Goal: Information Seeking & Learning: Learn about a topic

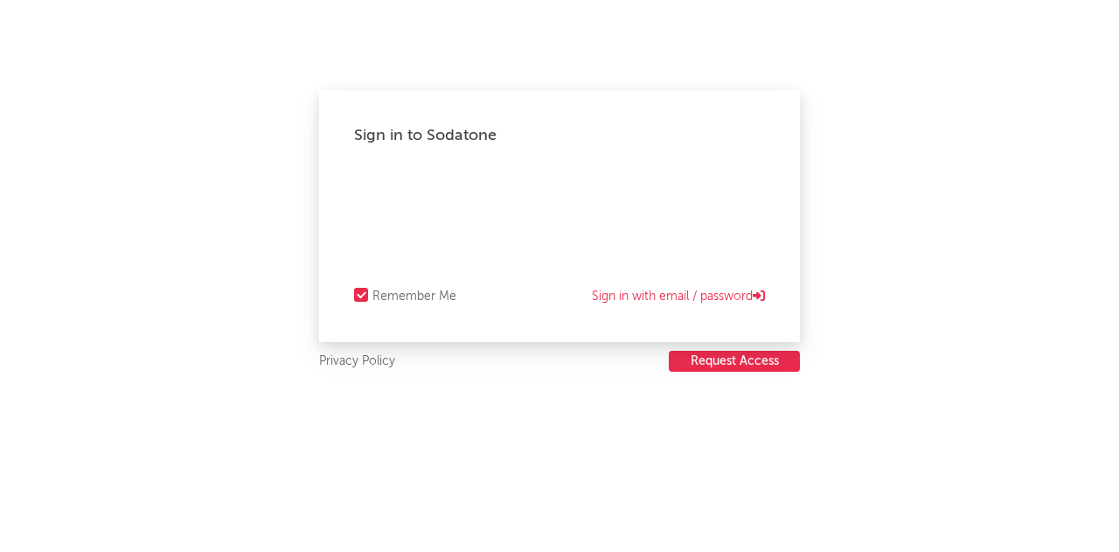
select select "recorded_music"
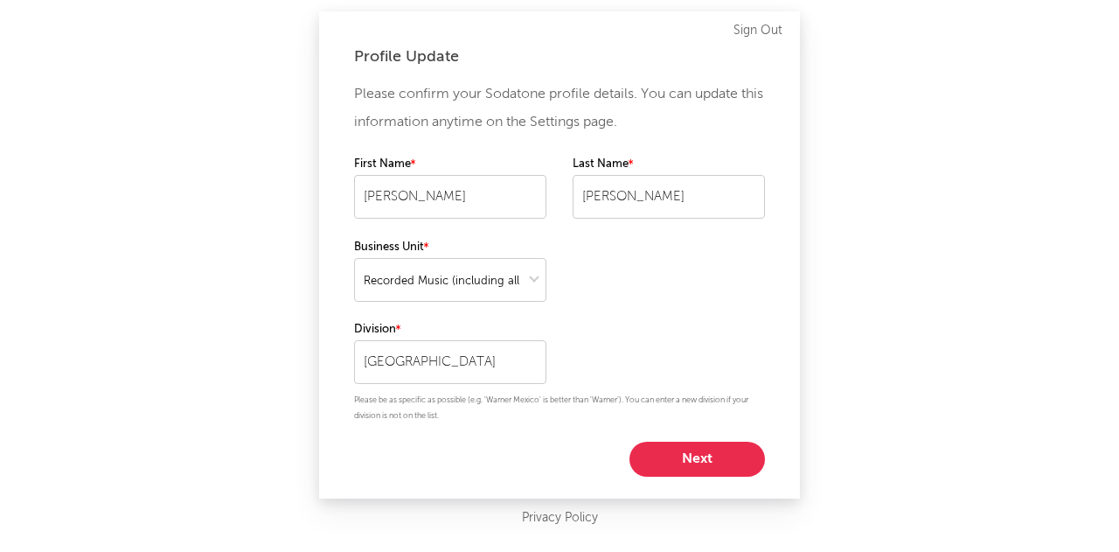
click at [692, 474] on button "Next" at bounding box center [698, 459] width 136 height 35
select select "marketing"
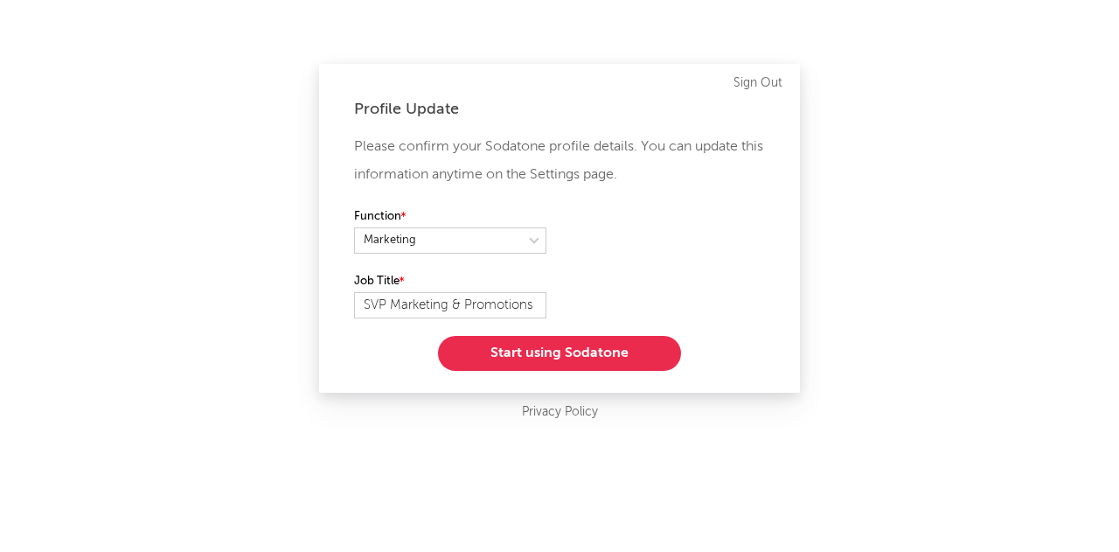
click at [495, 355] on button "Start using Sodatone" at bounding box center [559, 353] width 243 height 35
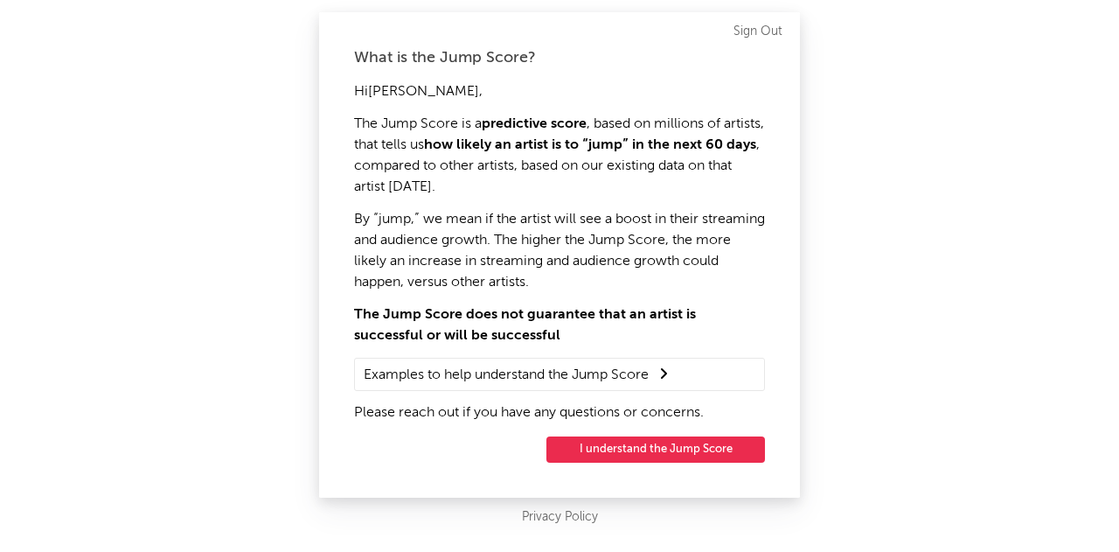
click at [630, 454] on button "I understand the Jump Score" at bounding box center [656, 449] width 219 height 26
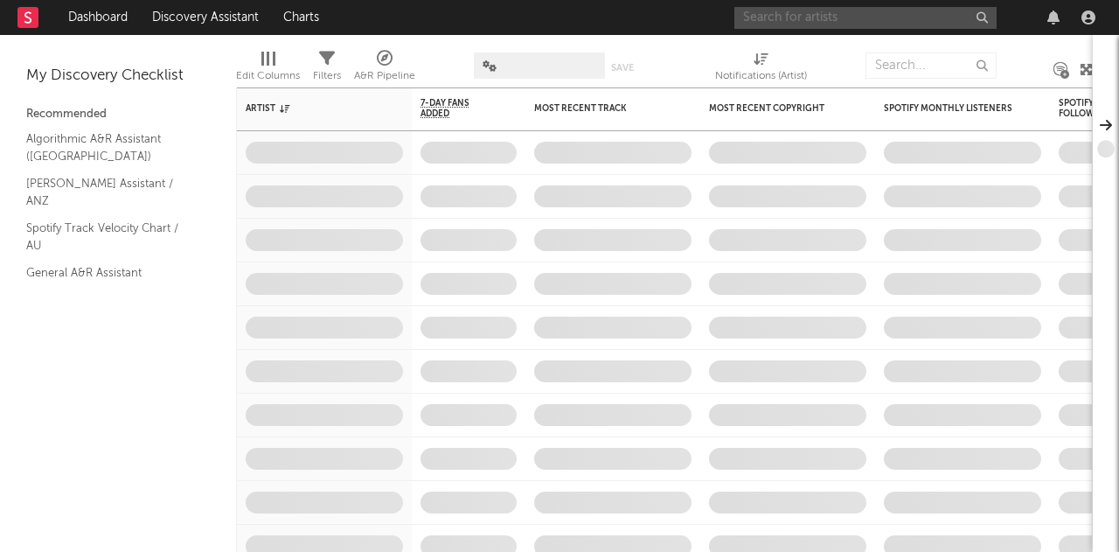
click at [800, 24] on input "text" at bounding box center [866, 18] width 262 height 22
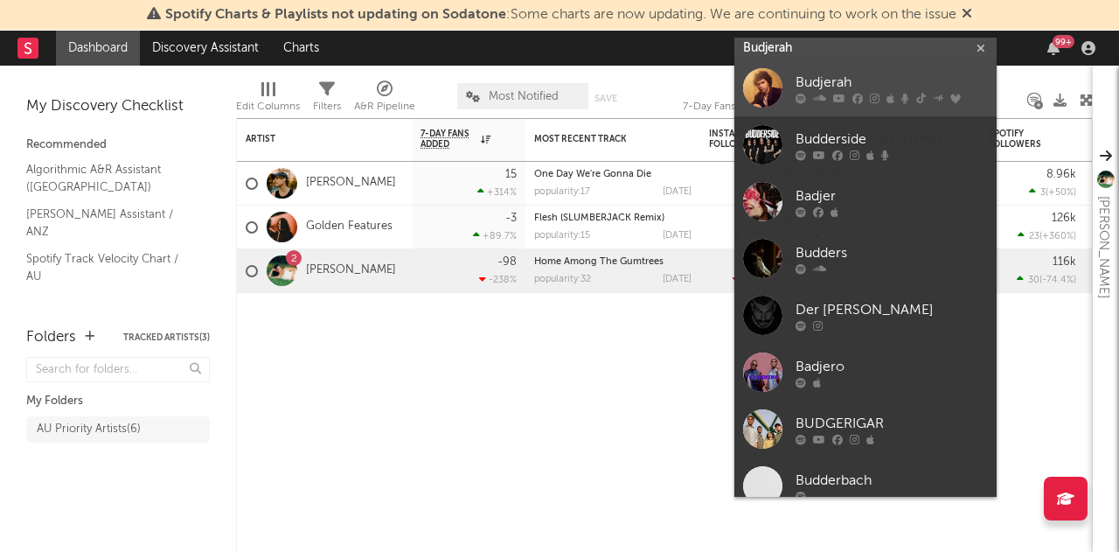
type input "Budjerah"
click at [791, 88] on link "Budjerah" at bounding box center [866, 87] width 262 height 57
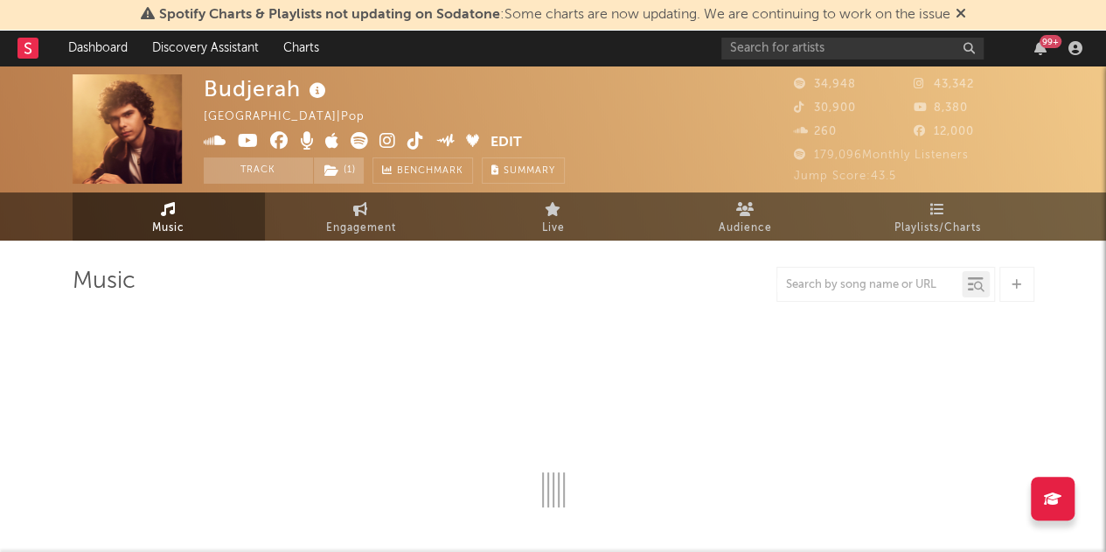
select select "6m"
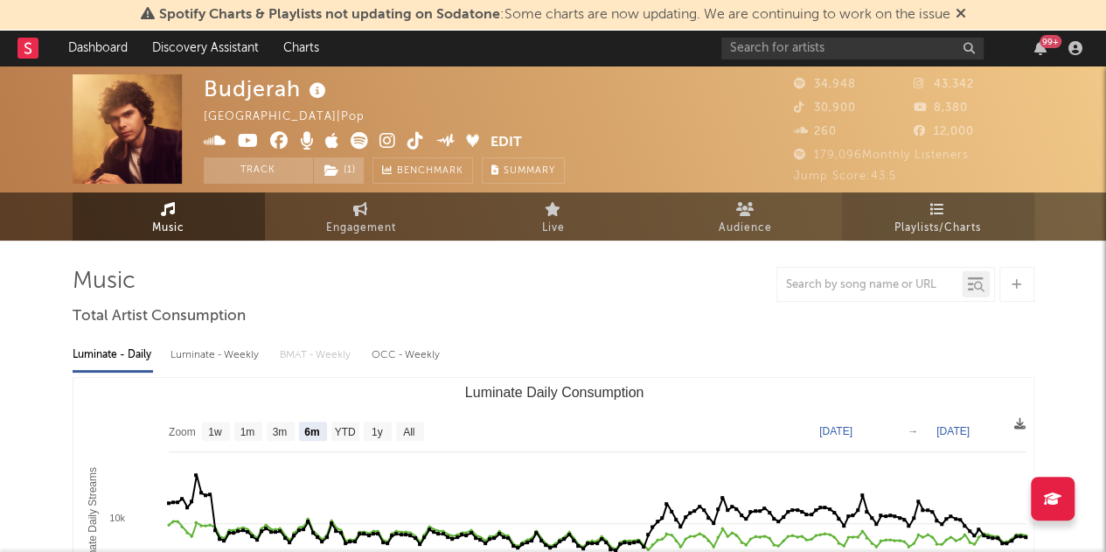
click at [922, 232] on span "Playlists/Charts" at bounding box center [938, 228] width 87 height 21
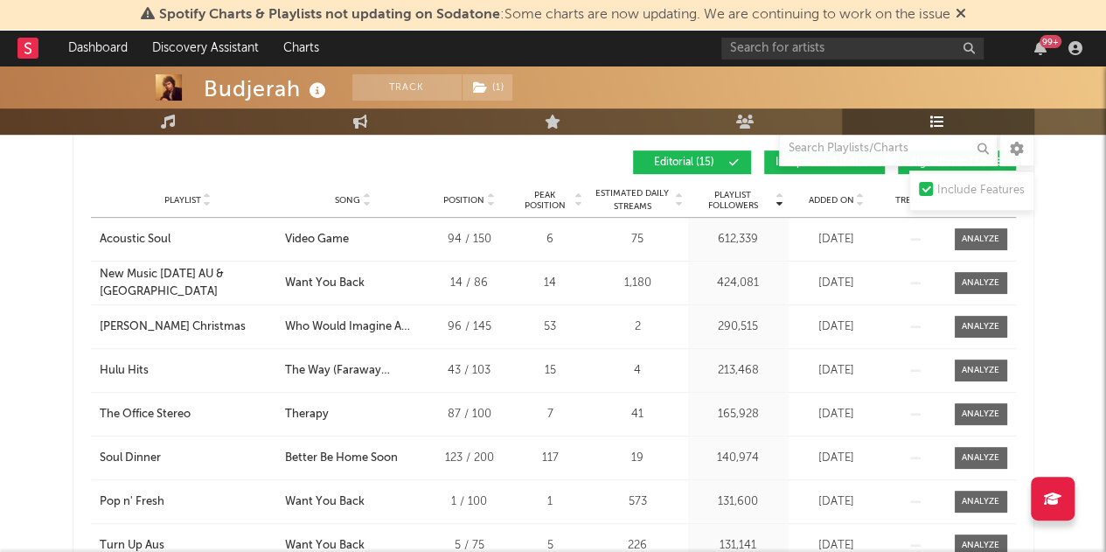
scroll to position [304, 0]
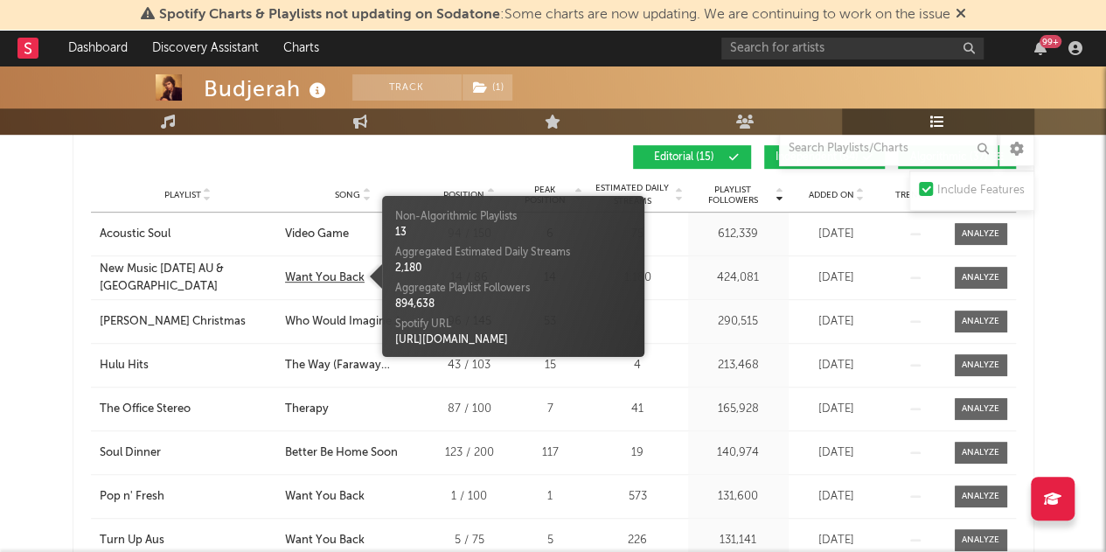
click at [301, 269] on div "Want You Back" at bounding box center [325, 277] width 80 height 17
click at [312, 171] on div "Playlist Followers Playlist Song Position Peak Position Playlist Followers Adde…" at bounding box center [553, 156] width 925 height 41
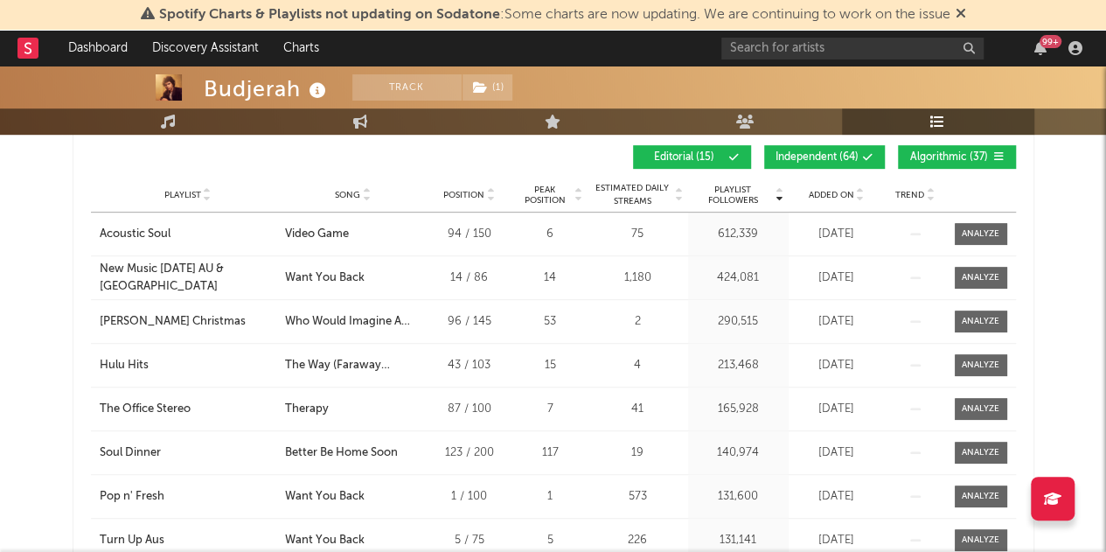
scroll to position [61, 0]
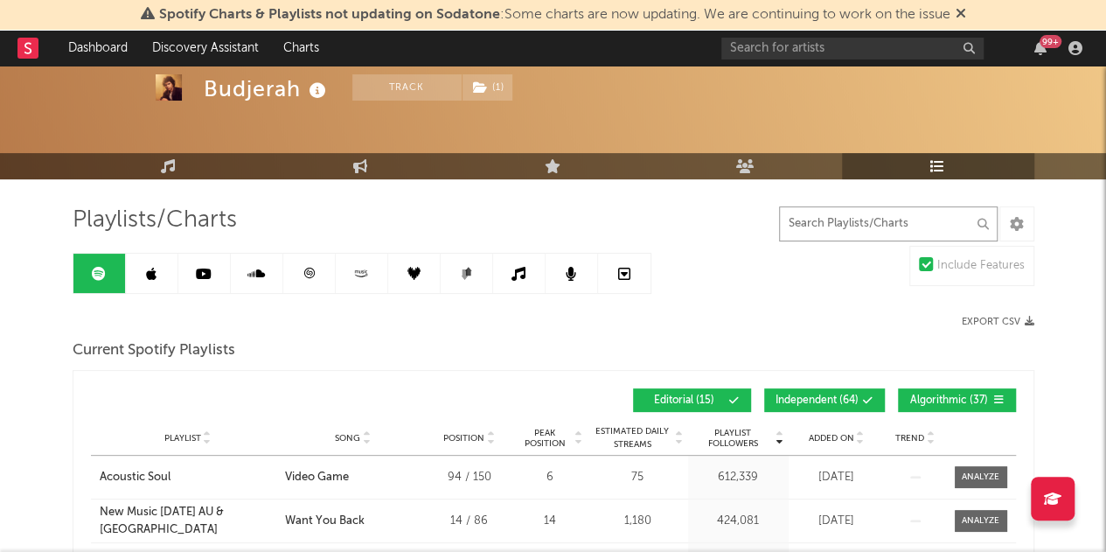
click at [894, 227] on input "text" at bounding box center [888, 223] width 219 height 35
type input "a"
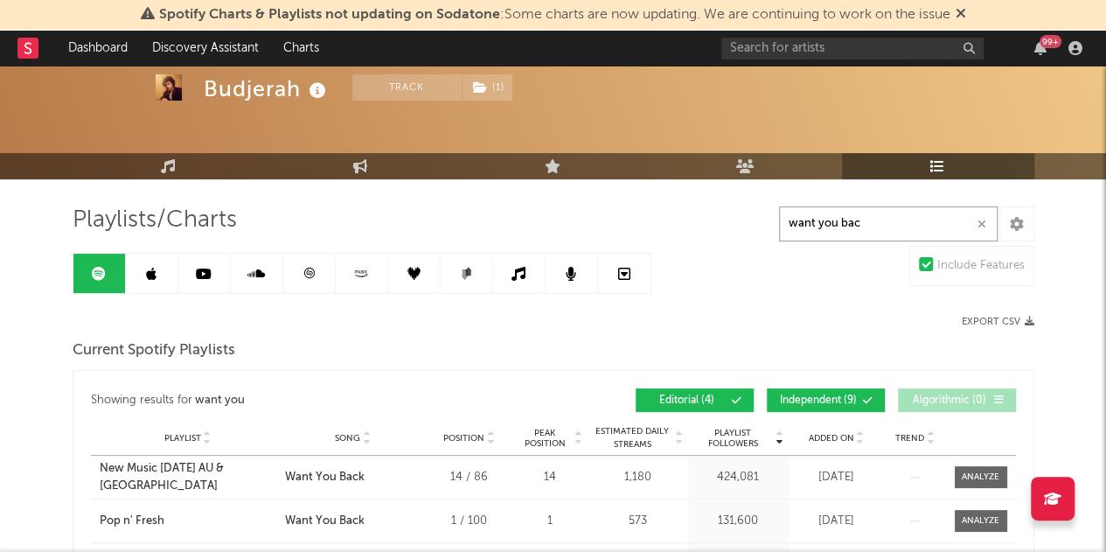
type input "want you back"
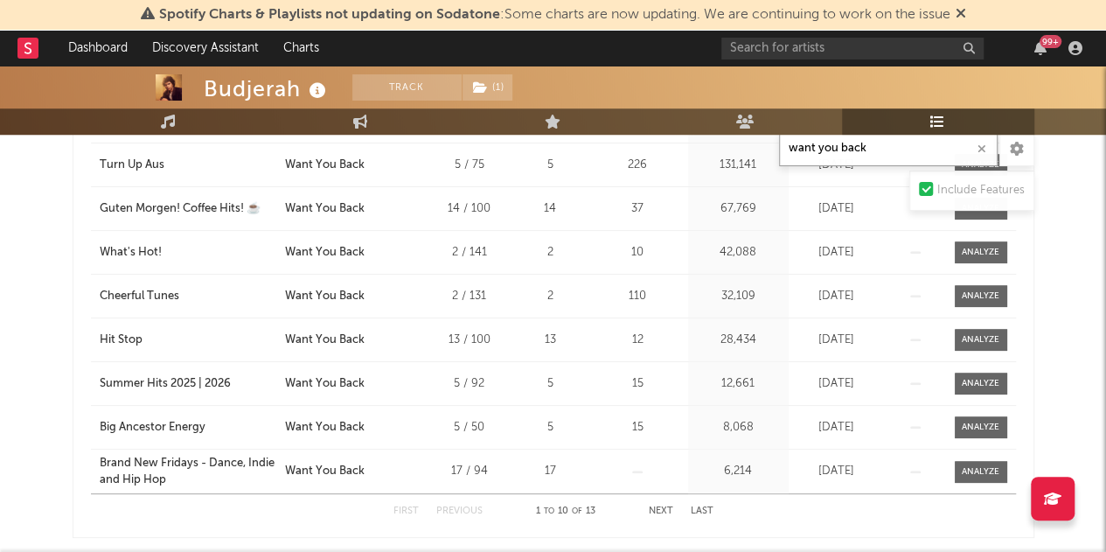
scroll to position [557, 0]
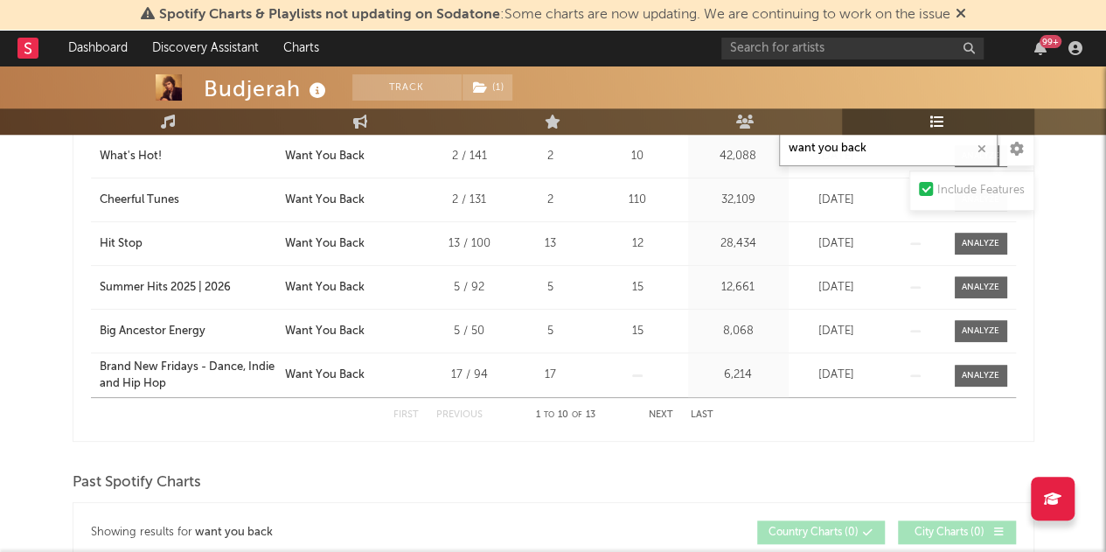
click at [660, 412] on button "Next" at bounding box center [661, 415] width 24 height 10
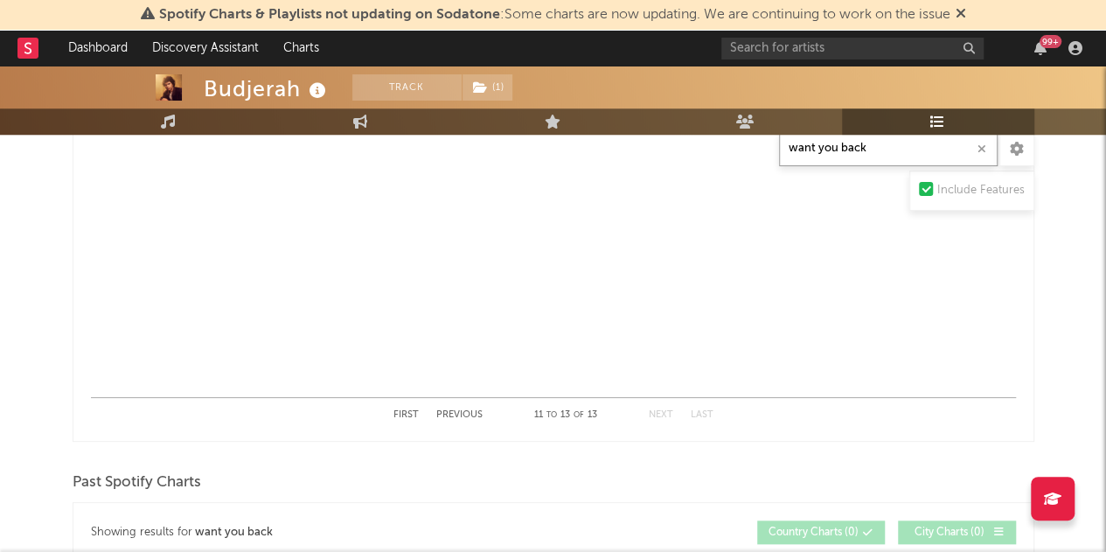
scroll to position [317, 0]
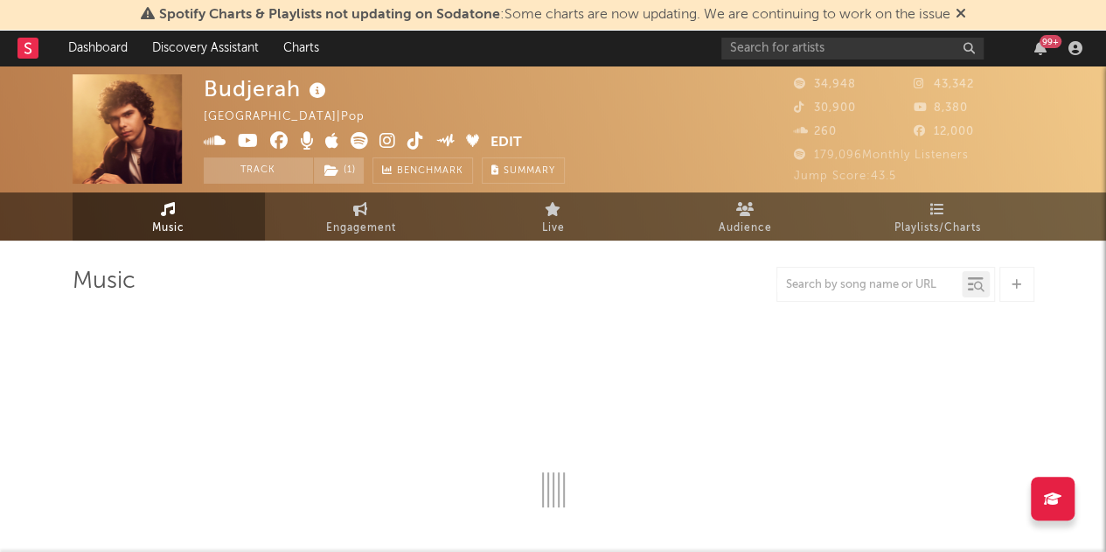
select select "6m"
